Goal: Information Seeking & Learning: Learn about a topic

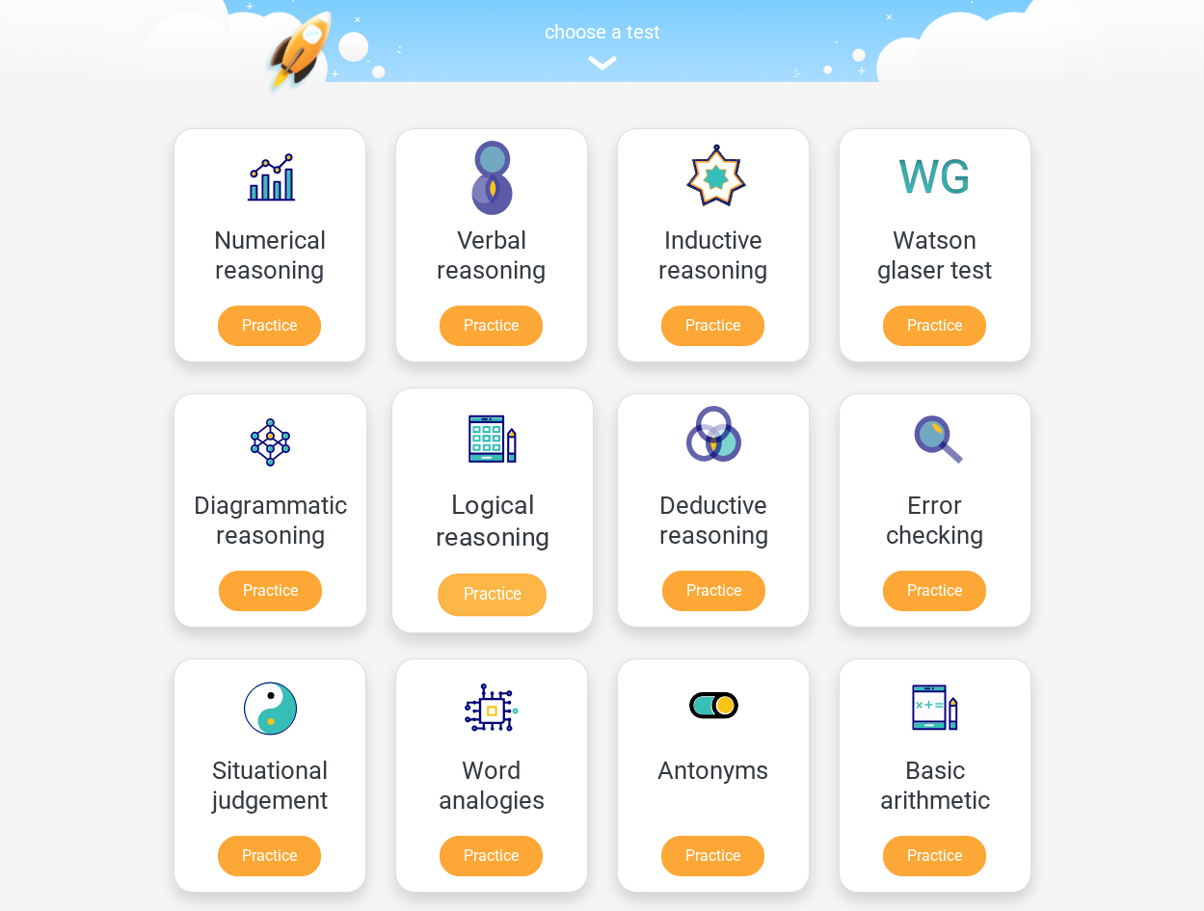
scroll to position [193, 0]
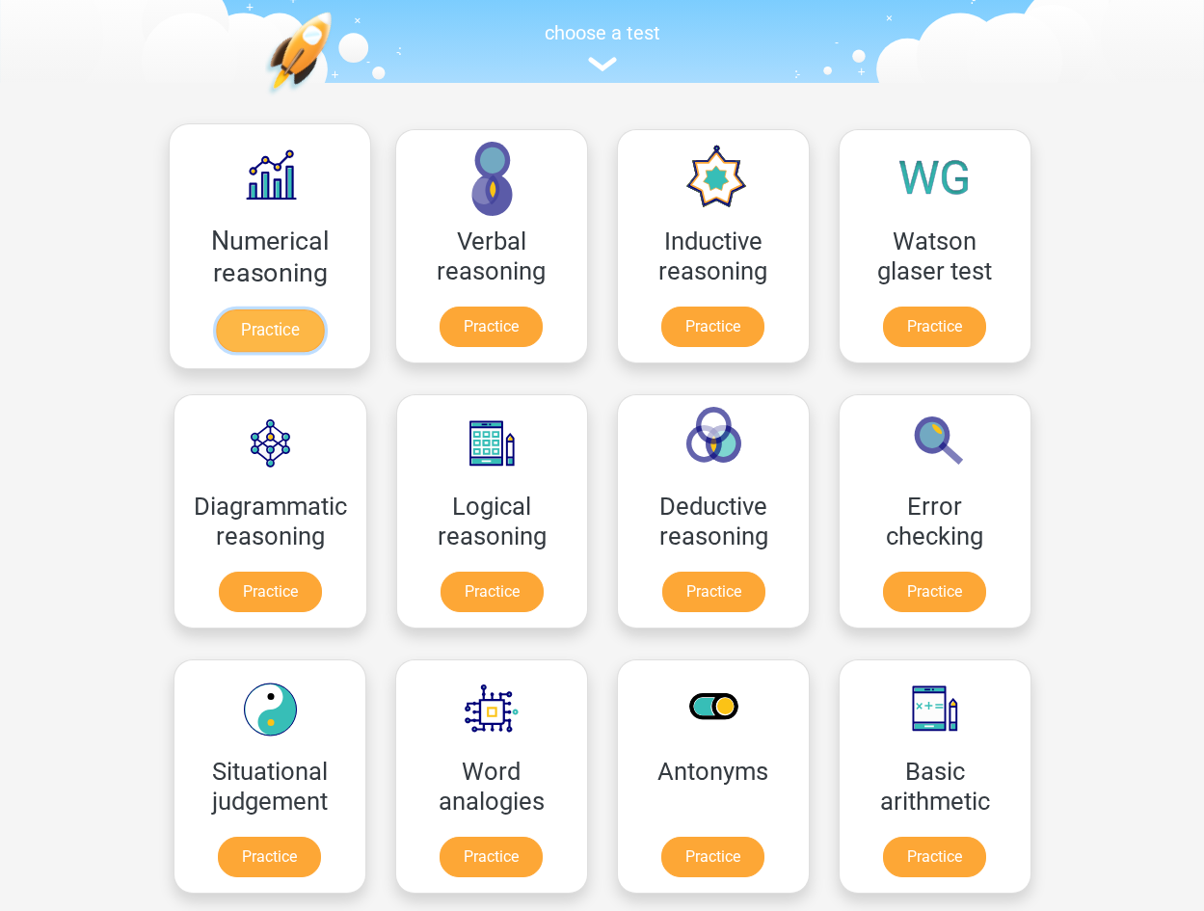
click at [300, 332] on link "Practice" at bounding box center [269, 330] width 108 height 42
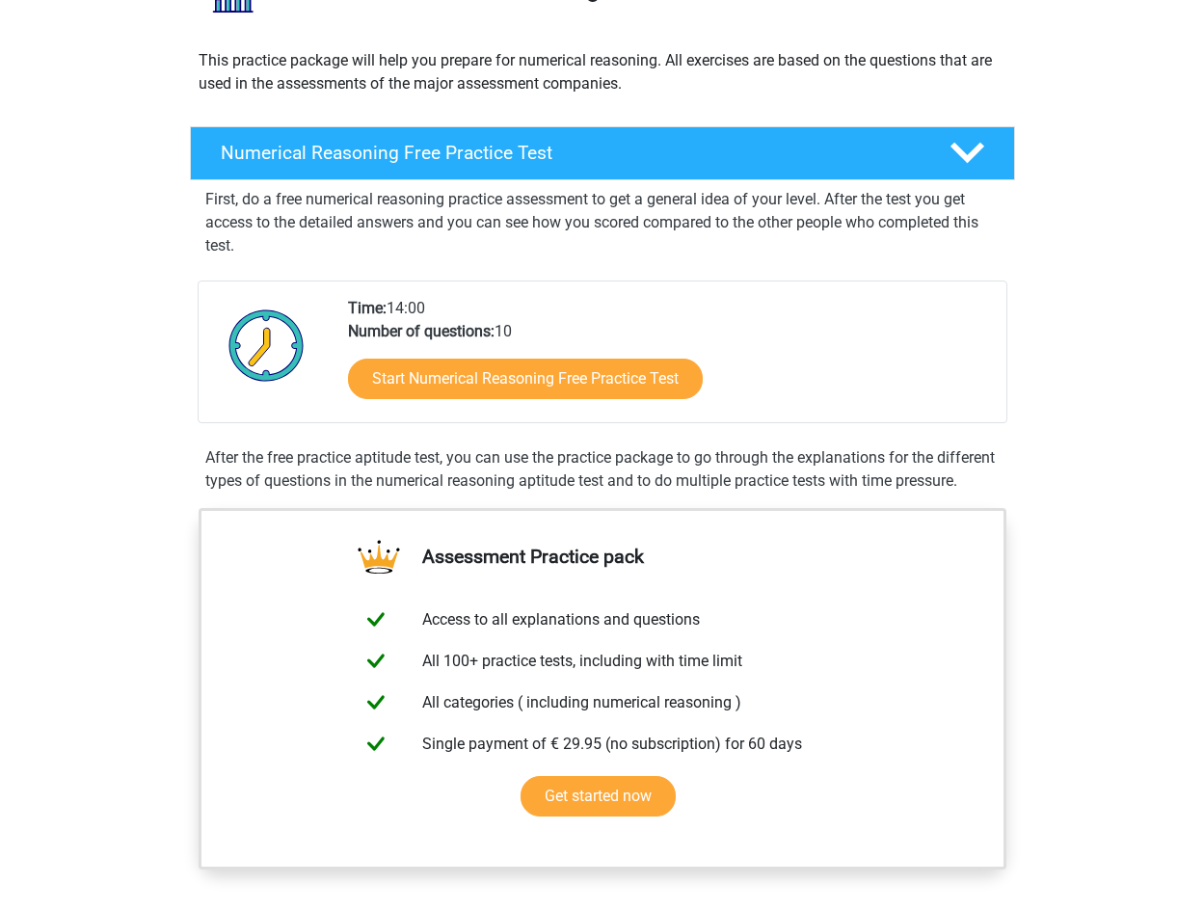
scroll to position [193, 0]
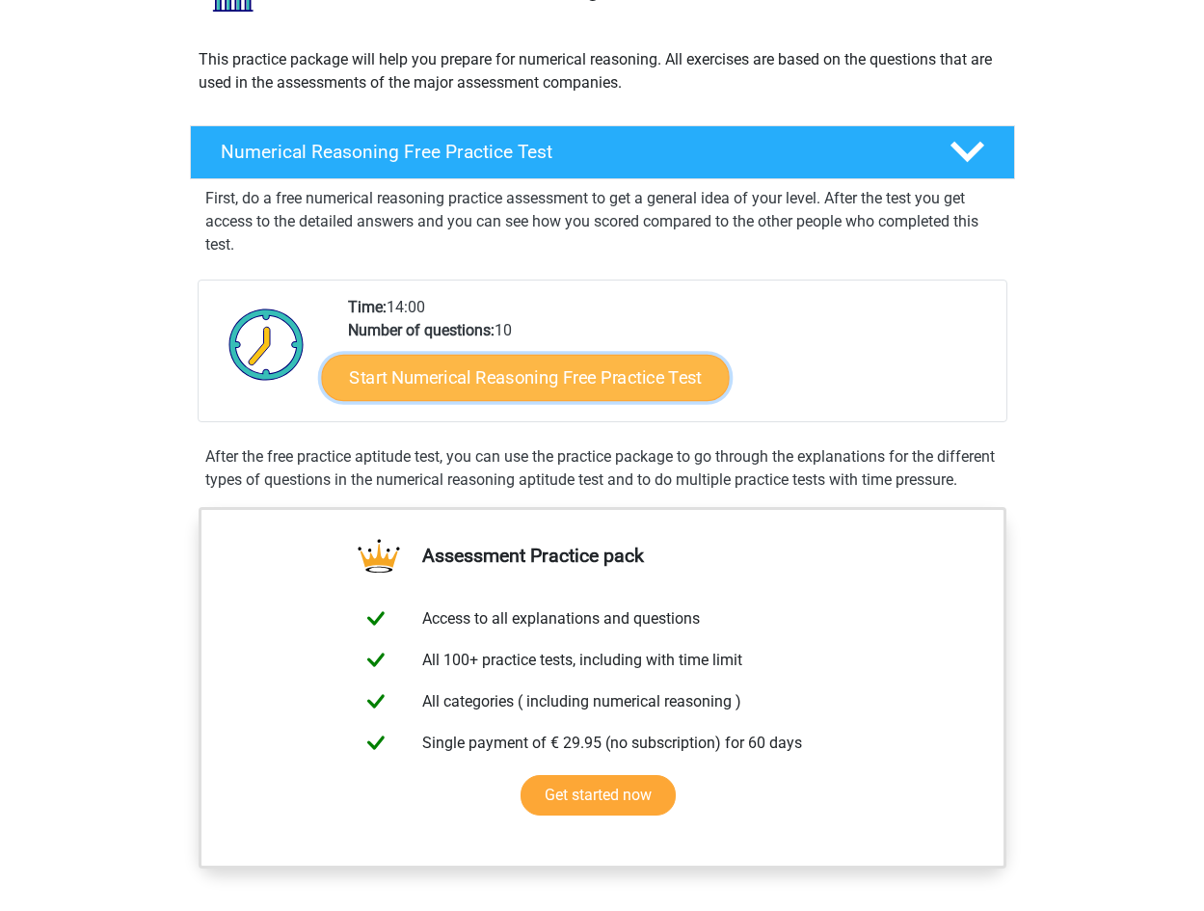
click at [609, 393] on link "Start Numerical Reasoning Free Practice Test" at bounding box center [525, 377] width 408 height 46
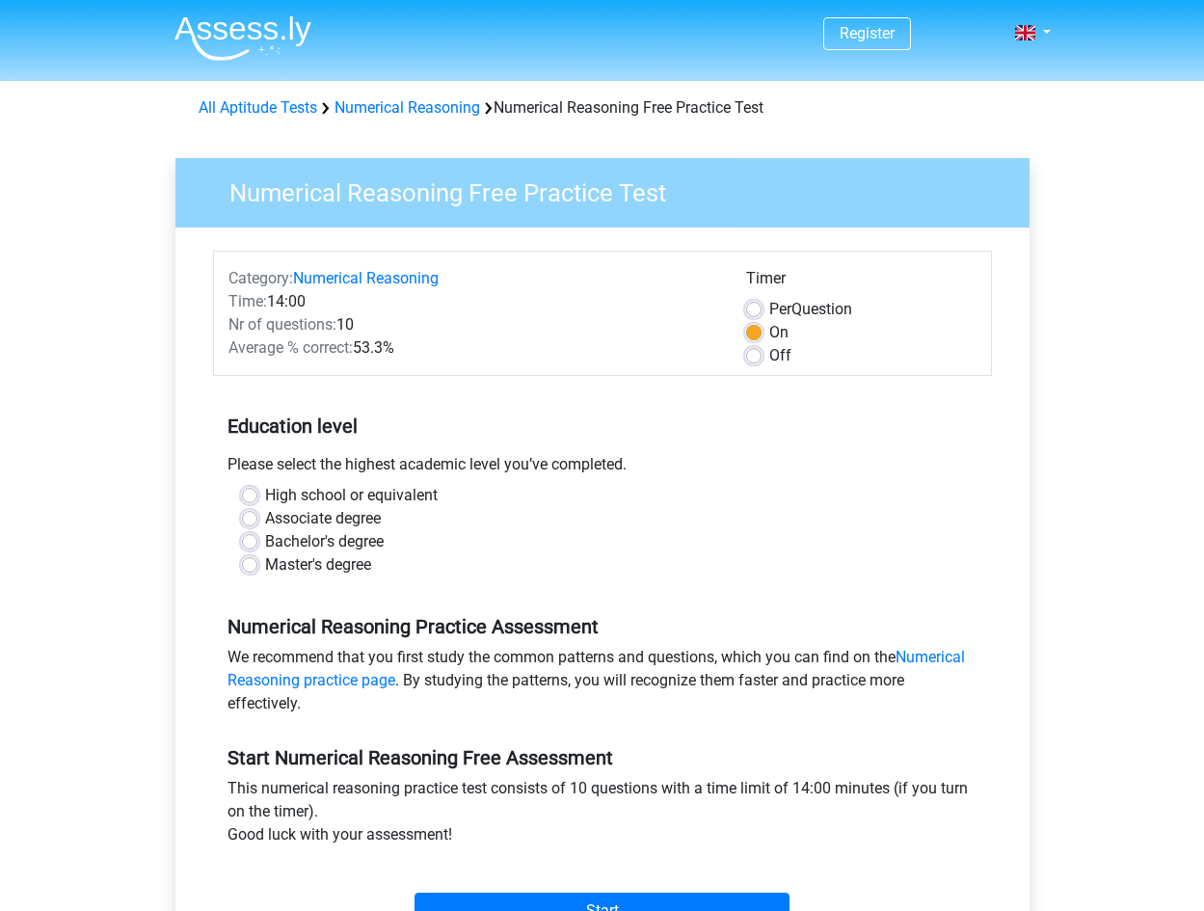
click at [358, 565] on label "Master's degree" at bounding box center [318, 564] width 106 height 23
click at [257, 565] on input "Master's degree" at bounding box center [249, 562] width 15 height 19
radio input "true"
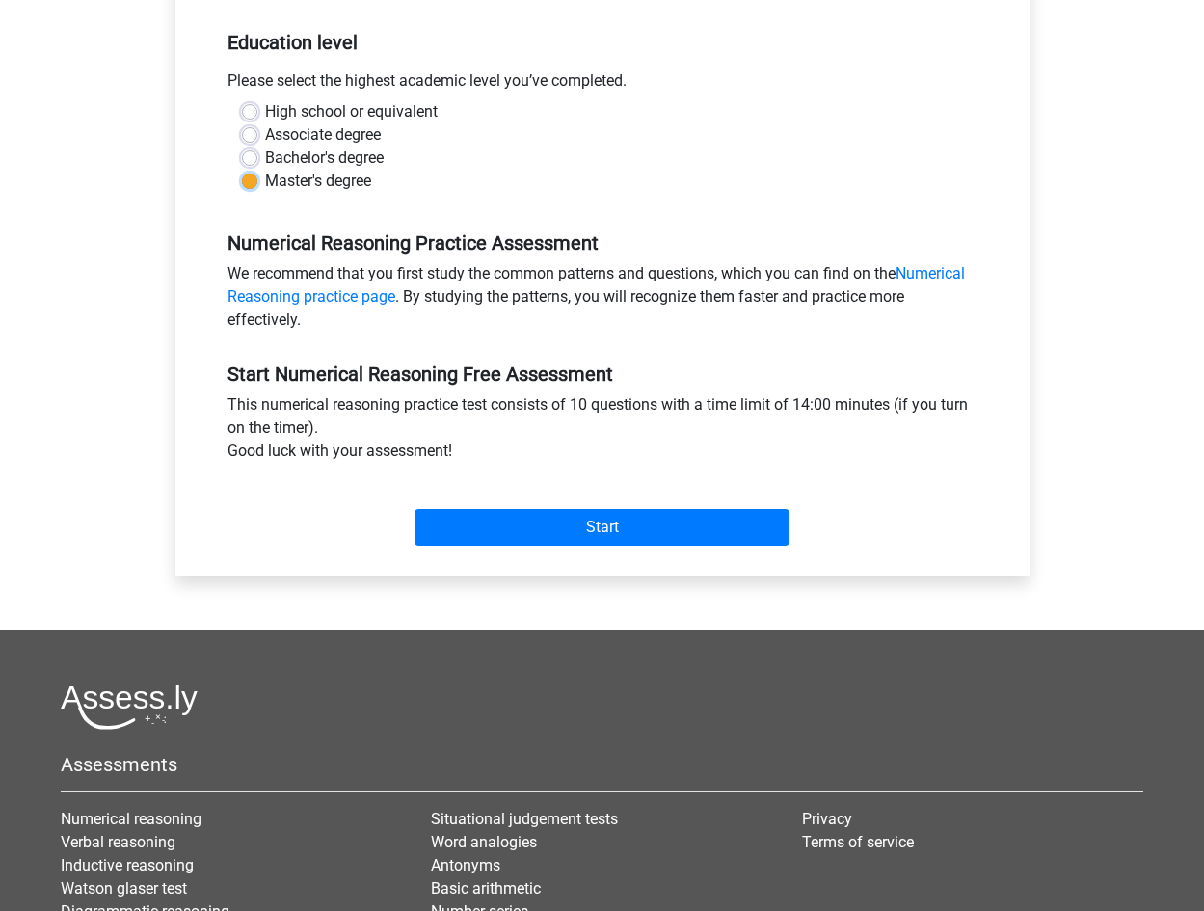
scroll to position [385, 0]
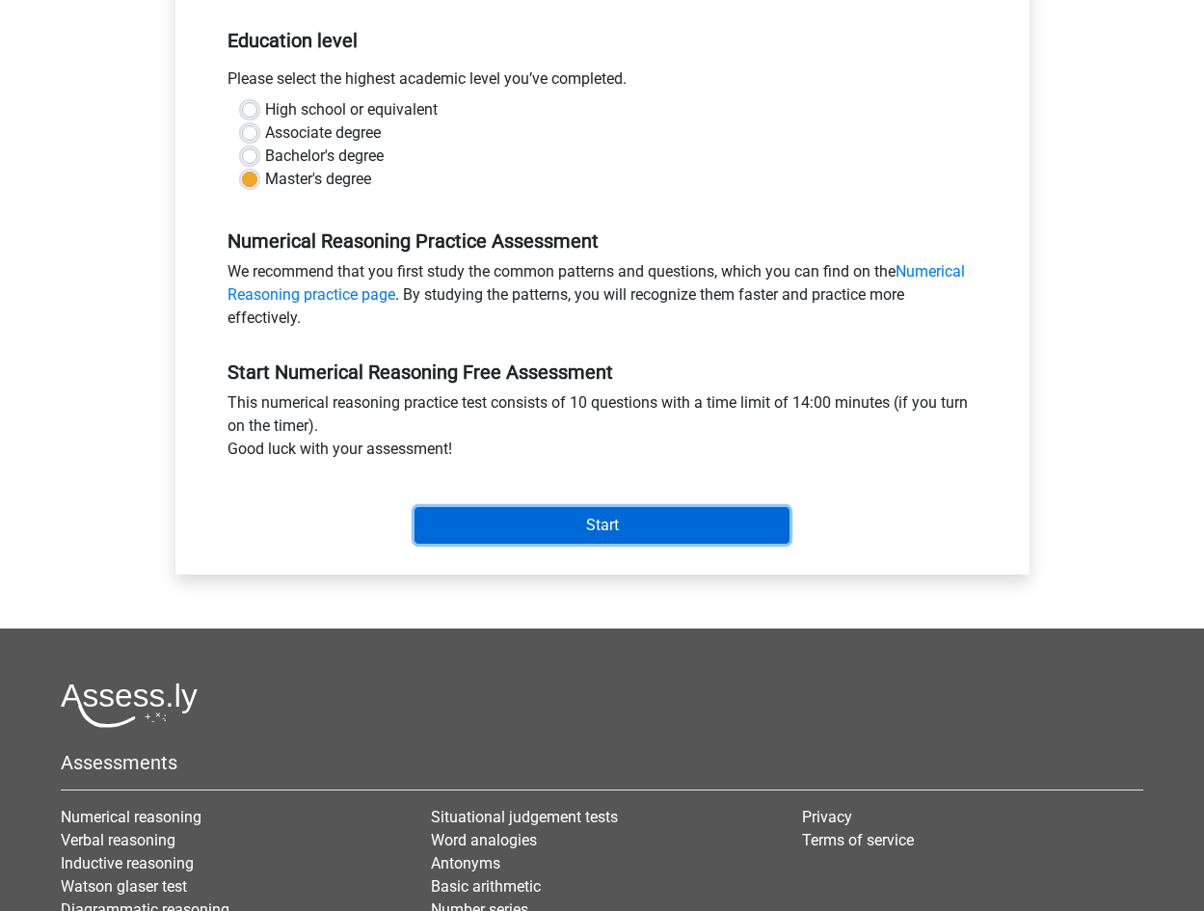
click at [568, 532] on input "Start" at bounding box center [601, 525] width 375 height 37
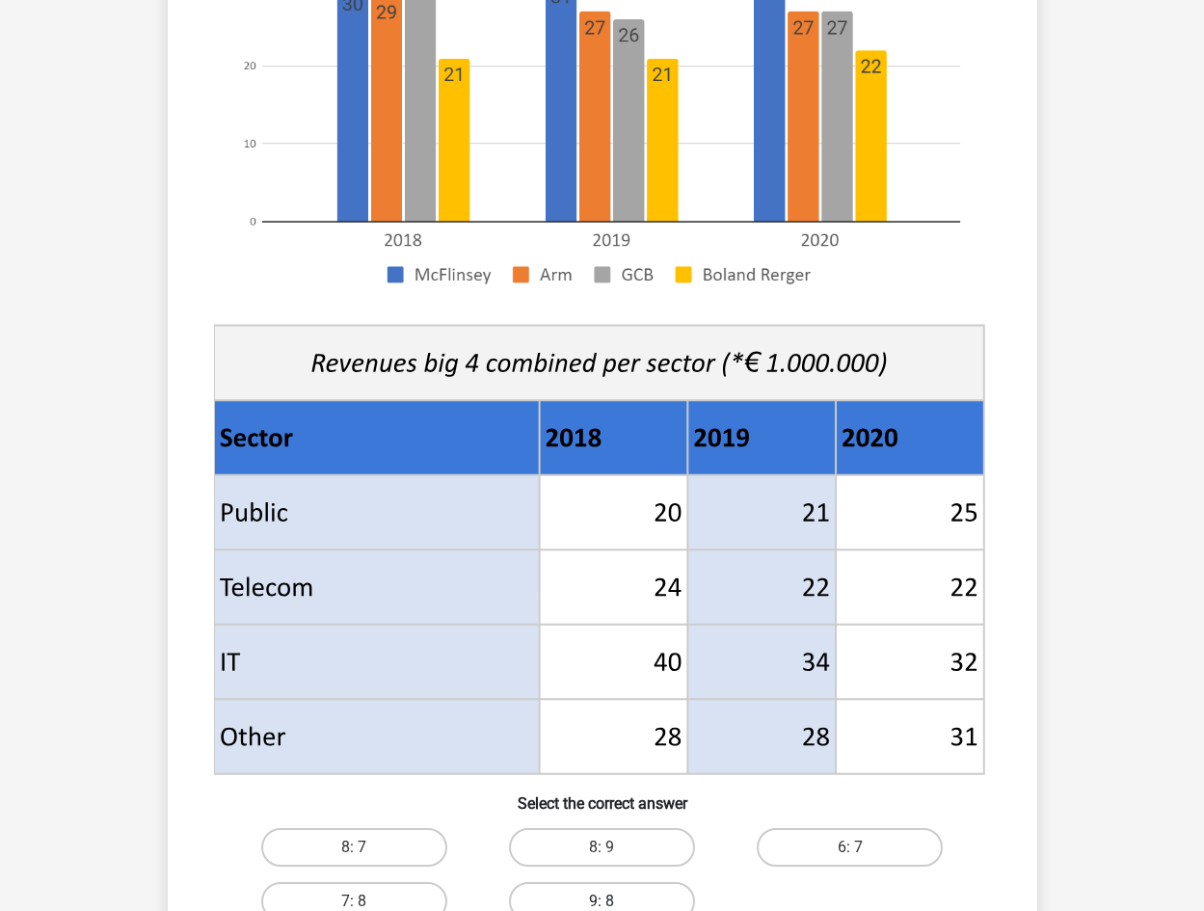
scroll to position [482, 0]
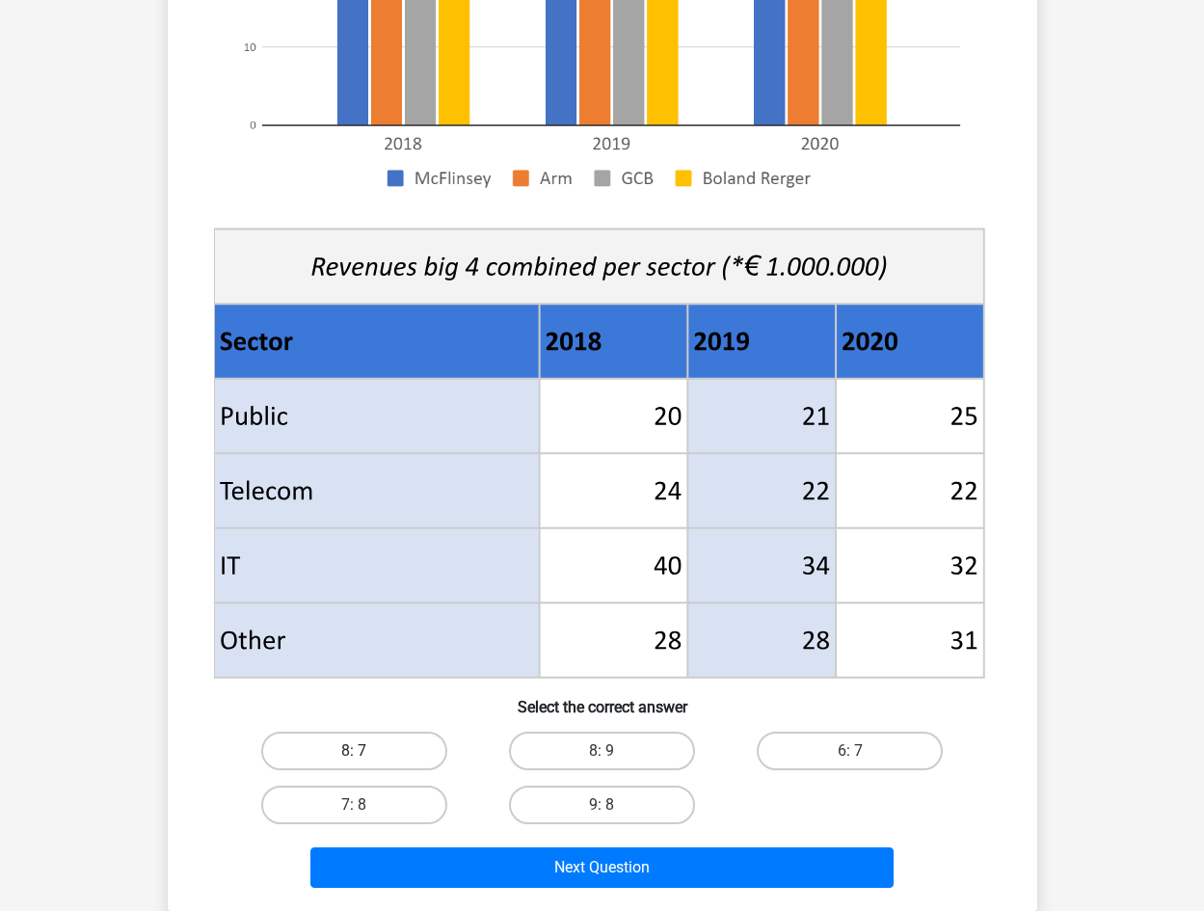
click at [388, 742] on label "8: 7" at bounding box center [354, 750] width 186 height 39
click at [366, 751] on input "8: 7" at bounding box center [360, 757] width 13 height 13
radio input "true"
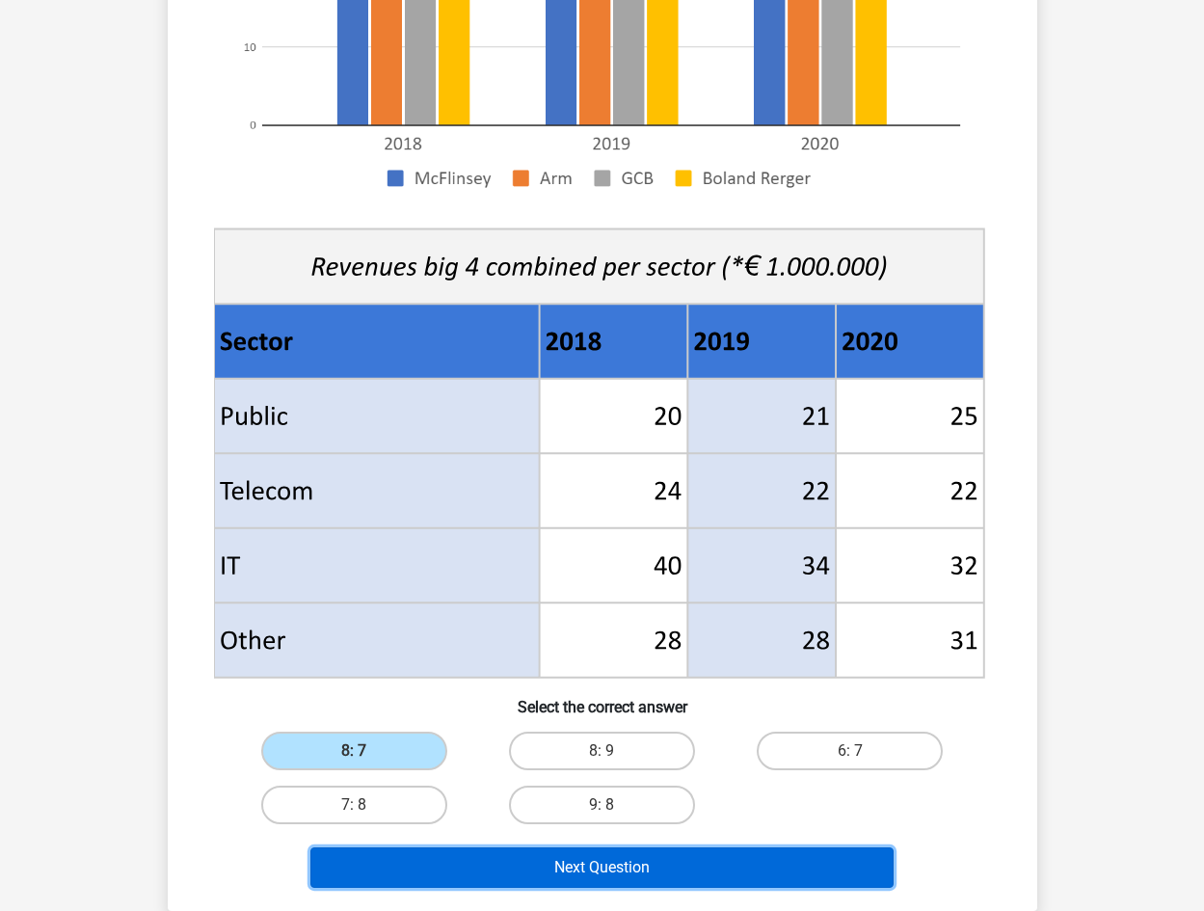
click at [587, 875] on button "Next Question" at bounding box center [601, 867] width 583 height 40
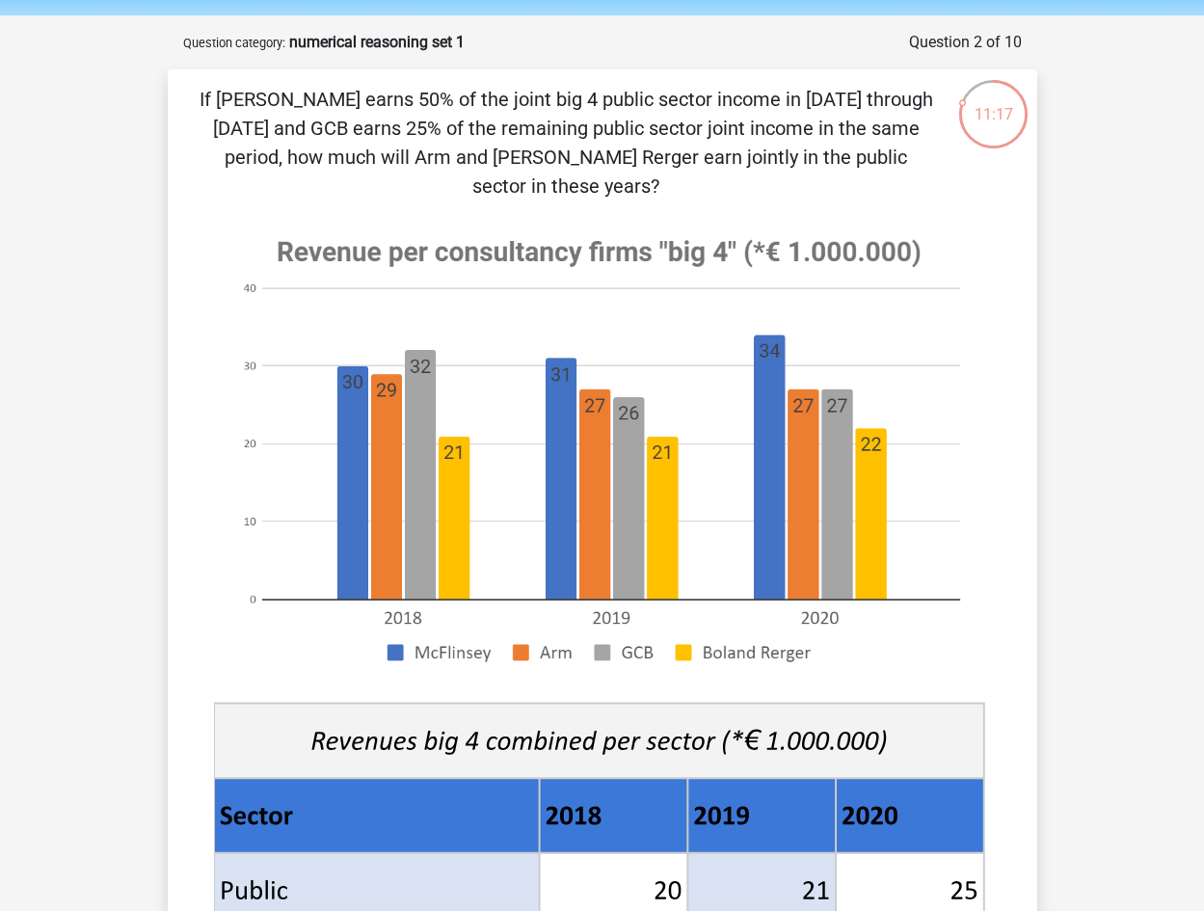
scroll to position [96, 0]
